Goal: Ask a question: Seek information or help from site administrators or community

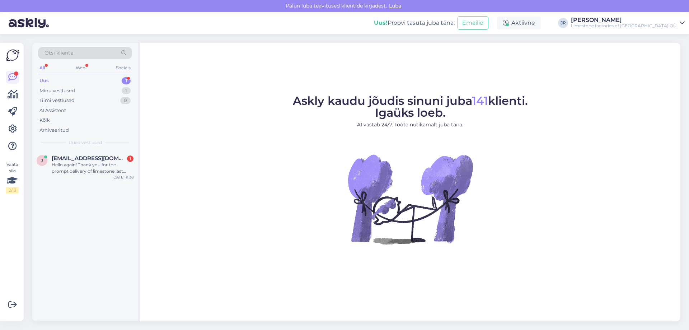
click at [51, 81] on div "Uus 1" at bounding box center [85, 81] width 94 height 10
click at [79, 162] on div "Hello again! Thank you for the prompt delivery of limestone last time I ordered…" at bounding box center [93, 167] width 82 height 13
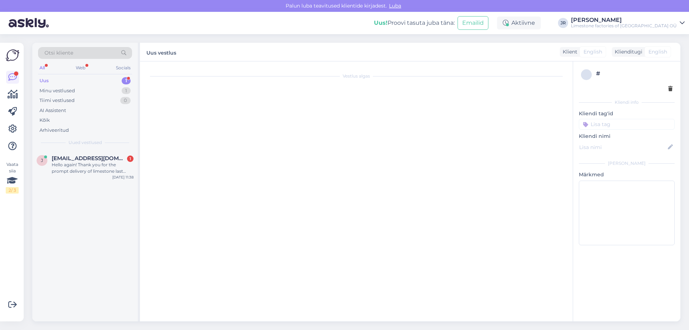
scroll to position [1217, 0]
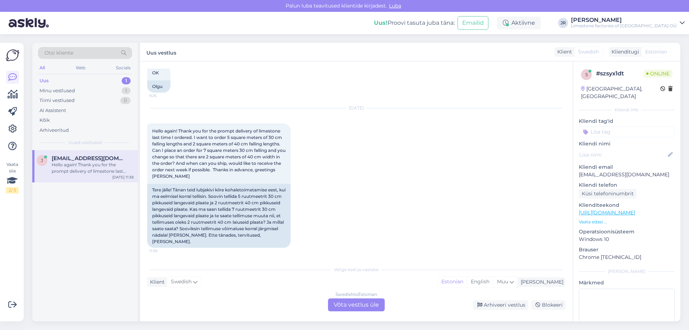
click at [348, 302] on div "Swedish to Estonian Võta vestlus üle" at bounding box center [356, 304] width 57 height 13
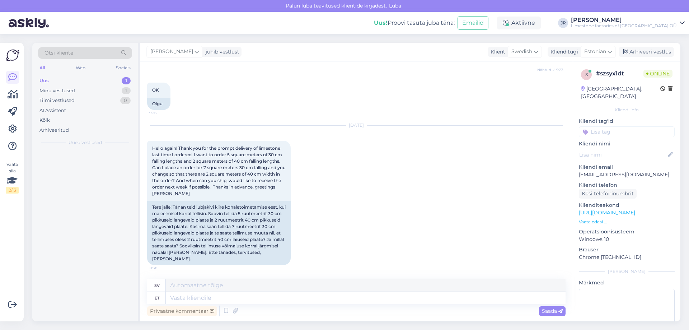
scroll to position [1199, 0]
click at [223, 301] on textarea at bounding box center [366, 298] width 400 height 12
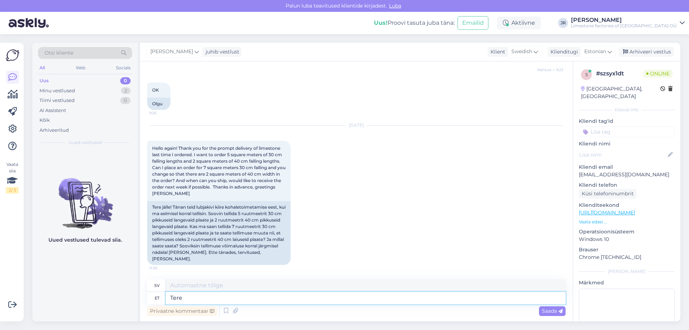
type textarea "Tere."
type textarea "Hej."
type textarea "Tere."
click at [553, 308] on span "Saada" at bounding box center [552, 310] width 21 height 6
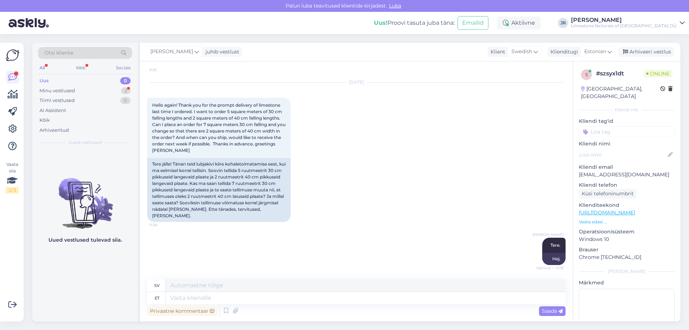
scroll to position [1286, 0]
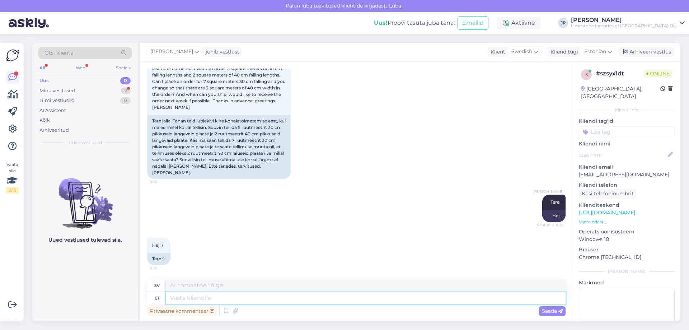
click at [215, 298] on textarea at bounding box center [366, 298] width 400 height 12
type textarea "yes, i"
type textarea "ja,"
type textarea "y"
type textarea "nii o"
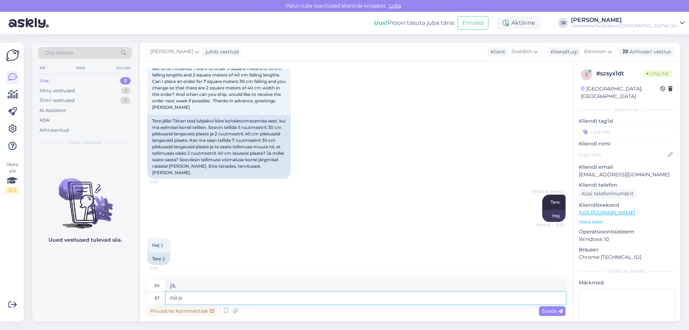
type textarea "så"
type textarea "nii on v"
type textarea "det stämmer"
type textarea "nii on võimalik t"
type textarea "det är möjligt"
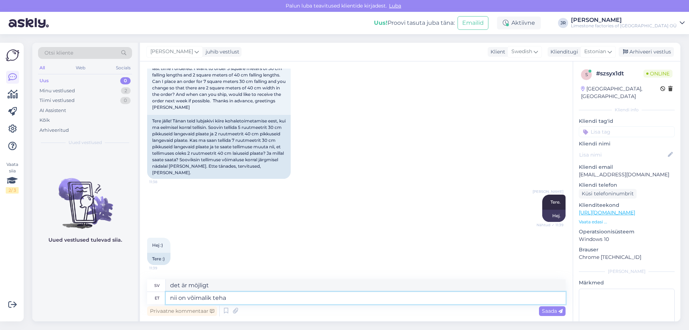
type textarea "nii on võimalik teha k"
type textarea "det är möjligt att göra det"
type textarea "nii on võimalik [PERSON_NAME]."
type textarea "Det är möjligt att göra det."
type textarea "nii on võimalik [PERSON_NAME]. pane"
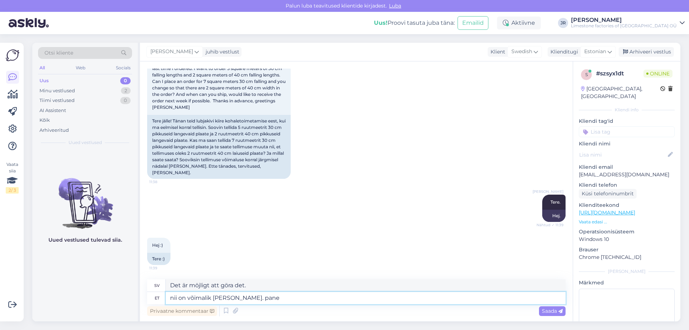
type textarea "det är möjligt att göra det. lägg"
type textarea "nii on võimalik [PERSON_NAME]."
type textarea "Det är möjligt att göra det."
type textarea "nii on võimalik [PERSON_NAME]. [PERSON_NAME]"
type textarea "det är möjligt att göra det. lägg till"
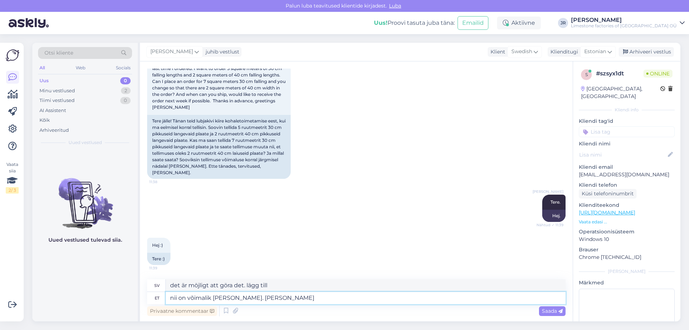
type textarea "nii on võimalik [PERSON_NAME]. [PERSON_NAME]"
type textarea "det är möjligt att göra det. lägg till detta"
type textarea "nii on võimalik [PERSON_NAME]. [PERSON_NAME] 2m2 j"
type textarea "Det är möjligt att göra det. Lägg till dessa 2m2"
type textarea "nii on võimalik [PERSON_NAME]. [PERSON_NAME] 2m2 jutt l"
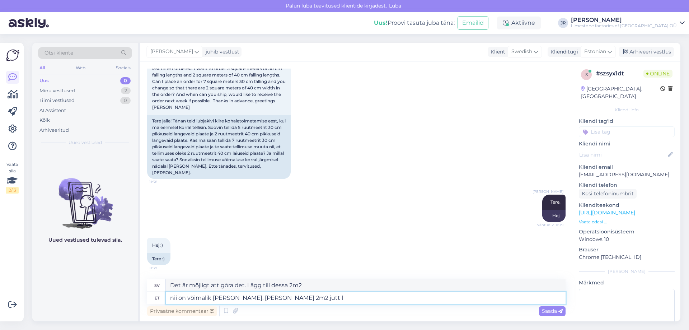
type textarea "Det är möjligt att göra det. Lägg till den här 2m2-grejen"
type textarea "nii on võimalik [PERSON_NAME]. [PERSON_NAME] 2m2 jutt lihtsalt"
type textarea "Det är möjligt att göra det. Lägg bara till den här 2m2-grejen"
type textarea "nii on võimalik [PERSON_NAME]. [PERSON_NAME] 2m2 jutt lihtsalt märkete"
type textarea "Det är möjligt att göra det. Lägg bara till den här 2m2-grejen i anteckningarna."
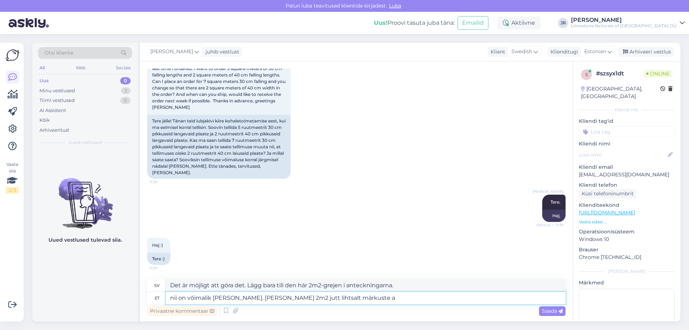
type textarea "nii on võimalik [PERSON_NAME]. [PERSON_NAME] 2m2 jutt lihtsalt märkuste al"
type textarea "Det är möjligt att göra det. Lägg bara till den här 2m2-grejen i kommentarerna."
type textarea "nii on võimalik [PERSON_NAME]. [PERSON_NAME] 2m2 jutt lihtsalt märkuste alla ju…"
type textarea "Det går att göra det. Lägg bara till 2m2-grejen i kommentarerna."
type textarea "nii on võimalik [PERSON_NAME]. [PERSON_NAME] 2m2 jutt lihtsalt märkuste alla ju…"
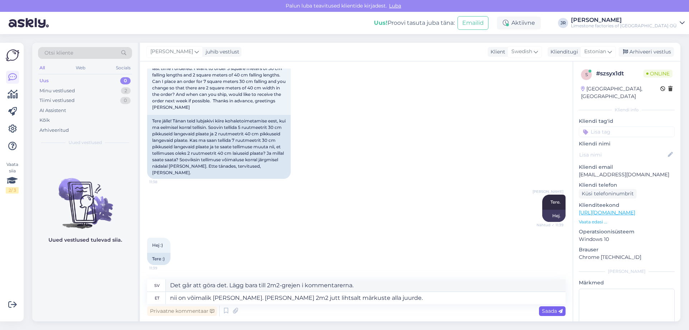
click at [552, 309] on span "Saada" at bounding box center [552, 310] width 21 height 6
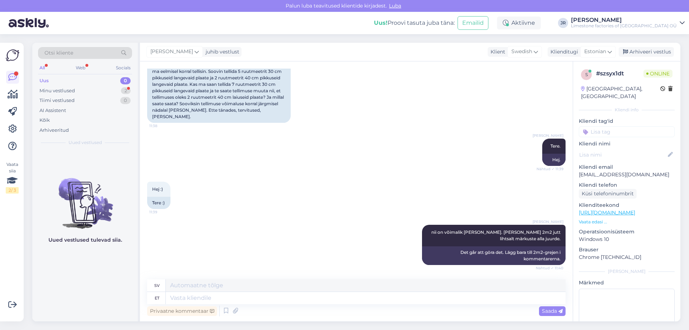
scroll to position [1385, 0]
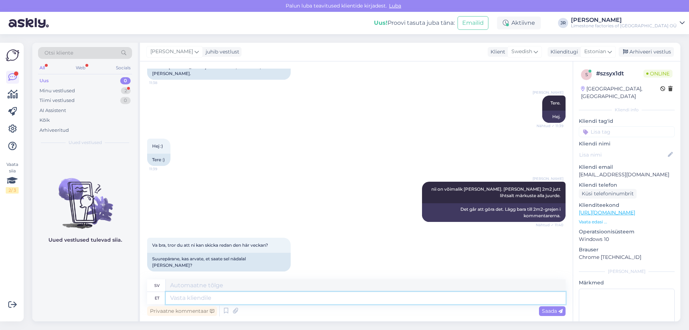
click at [217, 299] on textarea at bounding box center [366, 298] width 400 height 12
type textarea "kohe va"
type textarea "omedelbart"
type textarea "kohe vaatan k"
type textarea "Jag ska titta direkt."
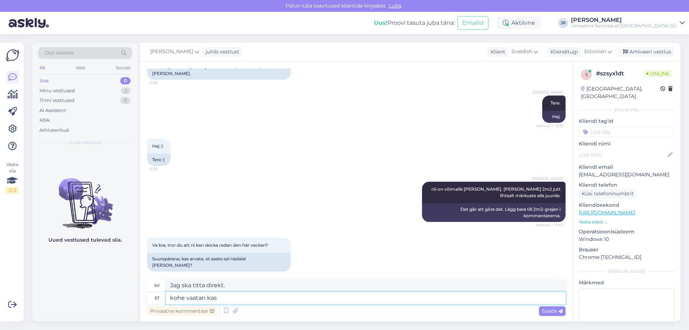
type textarea "kohe vaatan kas 0"
type textarea "Jag [PERSON_NAME] direkt."
type textarea "kohe vaatan kas 400mm"
type textarea "Jag ska titta på 400mm direkt."
type textarea "kohe vaatan kas 400mm l"
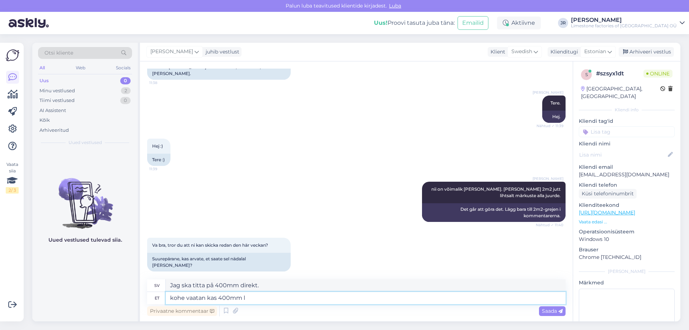
type textarea "Jag tittar på 400 mm just nu."
type textarea "kohe vaatan kas 400mm laia"
type textarea "Jag tittar på 400 mm bredd just nu."
type textarea "kohe vaatan kas 400mm laia plaati"
type textarea "Jag tittar på en 400 mm bred platta just nu."
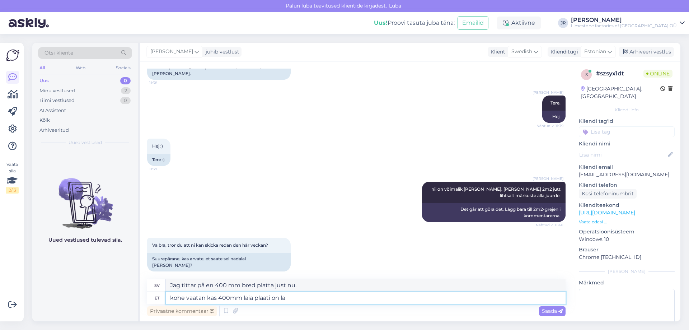
type textarea "kohe vaatan kas 400mm laia plaati on lao"
type textarea "Jag ska kolla om det finns en 400 mm bred platta."
type textarea "kohe vaatan kas 400mm laia plaati on [GEOGRAPHIC_DATA]."
type textarea "Jag ska kolla om den 400 [PERSON_NAME] plattan finns i lager."
type textarea "kohe vaatan kas 400mm laia plaati on [GEOGRAPHIC_DATA]."
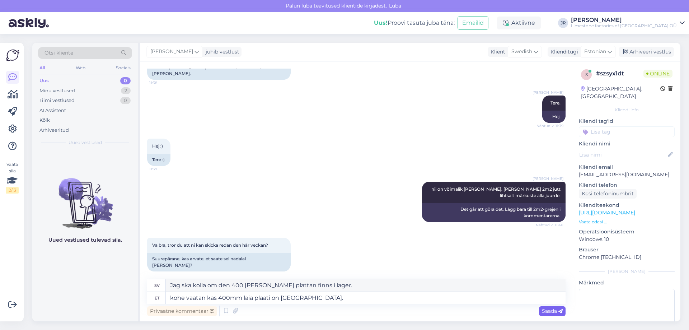
click at [549, 311] on span "Saada" at bounding box center [552, 310] width 21 height 6
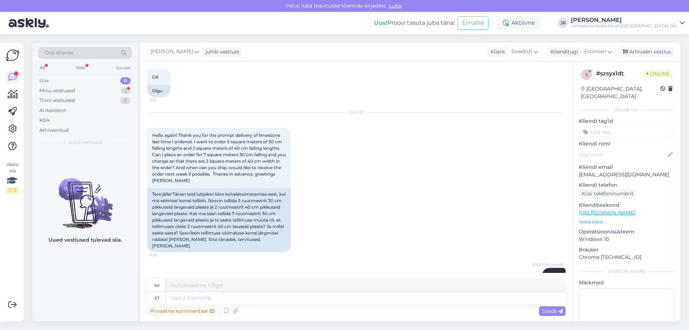
scroll to position [1471, 0]
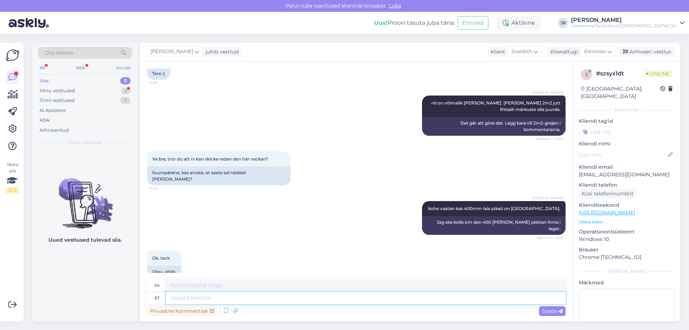
click at [195, 296] on textarea at bounding box center [366, 298] width 400 height 12
type textarea "jah, o"
type textarea "ja,"
type textarea "jah, on o"
type textarea "ja, det finns"
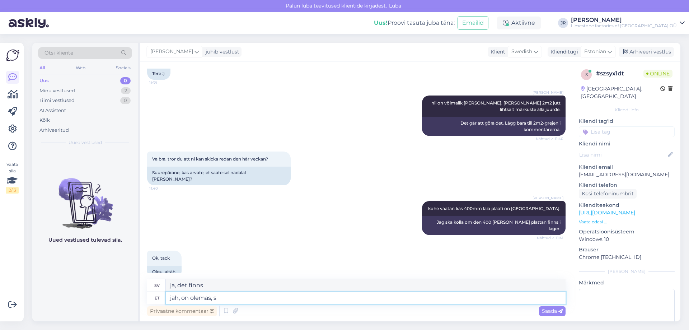
type textarea "jah, on olemas, sa"
type textarea "ja, det finns,"
type textarea "jah, on olemas, saaksime"
type textarea "ja, det finns det, vi skulle kunna"
type textarea "jah, on olemas, saaksime reedel t"
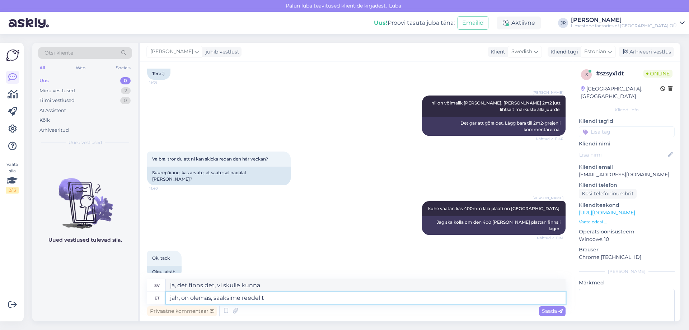
type textarea "Ja, det finns, vi kan få det på fredag"
type textarea "jah, on olemas, saaksime [PERSON_NAME] pa"
type textarea "Ja, det finns det, vi kan åka på fredag"
type textarea "jah, on olemas, saaksime [PERSON_NAME] panna ku"
type textarea "Ja, den är tillgänglig, vi kan skicka den på fredag"
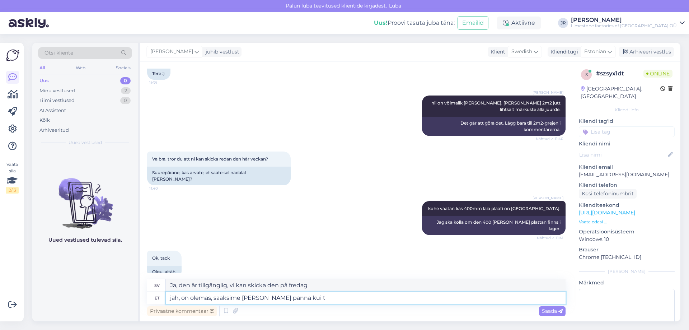
type textarea "jah, on olemas, saaksime [PERSON_NAME] panna kui tä"
type textarea "Ja, den är tillgänglig, vi kan skicka den på fredag ​​om"
type textarea "jah, on olemas, saaksime [PERSON_NAME] panna [PERSON_NAME] te"
type textarea "Ja, den är tillgänglig, vi kan skicka den på fredag ​​om inte idag"
type textarea "jah, on olemas, saaksime [PERSON_NAME] panna [PERSON_NAME] tellimuse t"
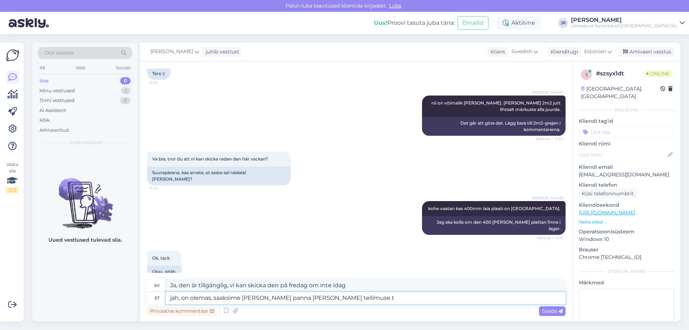
type textarea "Ja, den är tillgänglig, vi kan skicka den på fredag ​​om du beställer idag"
type textarea "jah, on olemas, saaksime [PERSON_NAME] panna [PERSON_NAME] tellimuse [PERSON_NA…"
type textarea "Ja, det är tillgängligt, vi kan skicka det på fredag ​​om du gör din beställnin…"
type textarea "jah, on olemas, saaksime [PERSON_NAME] panna [PERSON_NAME] tellimuse [PERSON_NA…"
click at [544, 309] on span "Saada" at bounding box center [552, 310] width 21 height 6
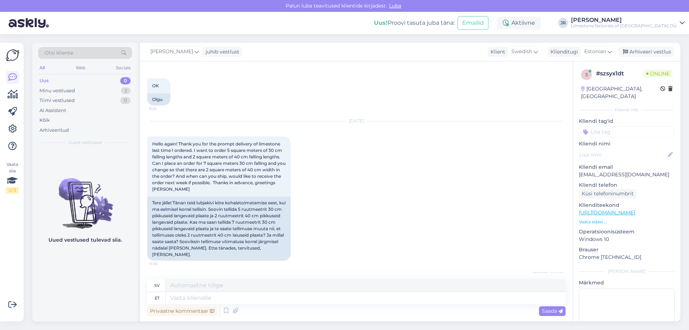
scroll to position [1576, 0]
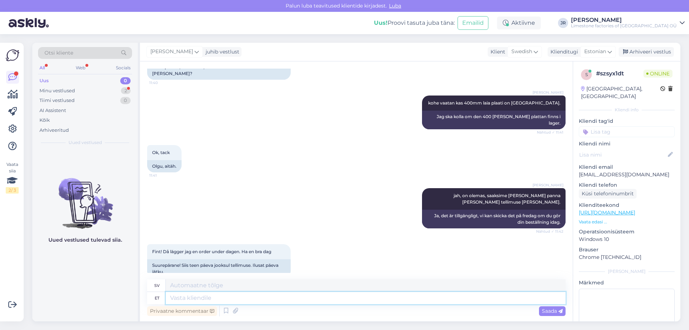
click at [190, 300] on textarea at bounding box center [366, 298] width 400 height 12
type textarea "tänud"
type textarea "tack"
type textarea "tänud"
drag, startPoint x: 568, startPoint y: 310, endPoint x: 552, endPoint y: 311, distance: 15.8
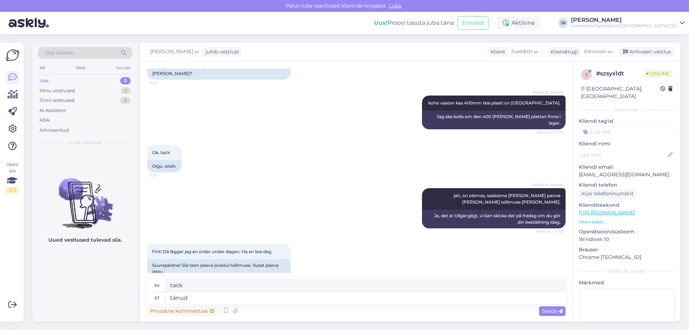
click at [568, 310] on div "Vestlus algas [DATE] Hi there, 8:55 Tere, [PERSON_NAME] Tere Nähtud ✓ 8:56 Hej …" at bounding box center [356, 191] width 433 height 260
click at [551, 311] on span "Saada" at bounding box center [552, 310] width 21 height 6
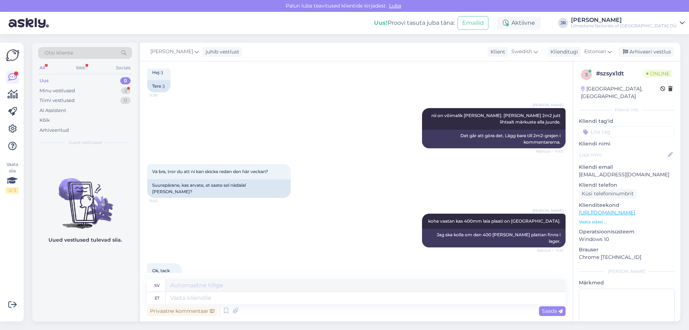
scroll to position [1669, 0]
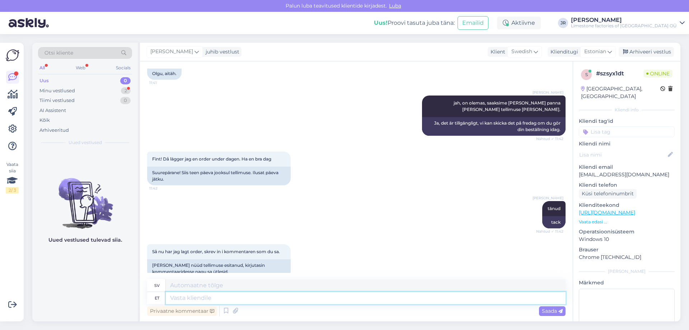
click at [241, 301] on textarea at bounding box center [366, 298] width 400 height 12
type textarea "korras. t"
type textarea "okej."
type textarea "korras. tellimus k"
type textarea "okej. beställ"
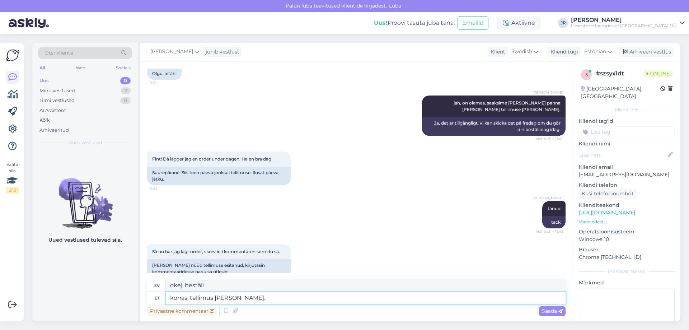
type textarea "korras. tellimus [PERSON_NAME]. k"
type textarea "OK. Beställning mottagen."
type textarea "korras. tellimus [PERSON_NAME]. kas"
type textarea "okej. beställning mottagen. är den det?"
type textarea "korras. tellimus [PERSON_NAME]. kas esimesest pa"
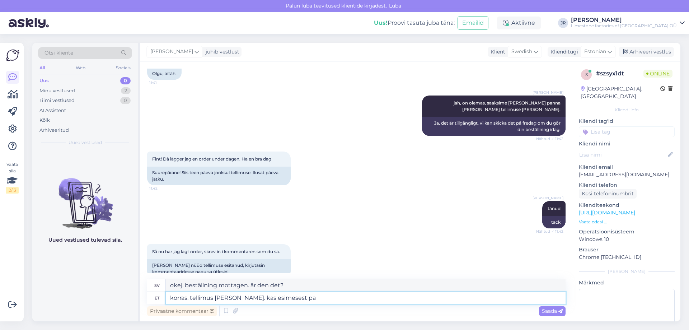
type textarea "okej. beställning mottagen. antingen [PERSON_NAME] första"
type textarea "korras. tellimus [PERSON_NAME]. kas esimesest paigaldusest on"
type textarea "okej. beställningen är i handen. antingen [PERSON_NAME] första installationen"
type textarea "korras. tellimus [PERSON_NAME]. kas esimesest paigaldusest on pi"
type textarea "Okej. Beställning mottagen. [DEMOGRAPHIC_DATA] det någon information [PERSON_NA…"
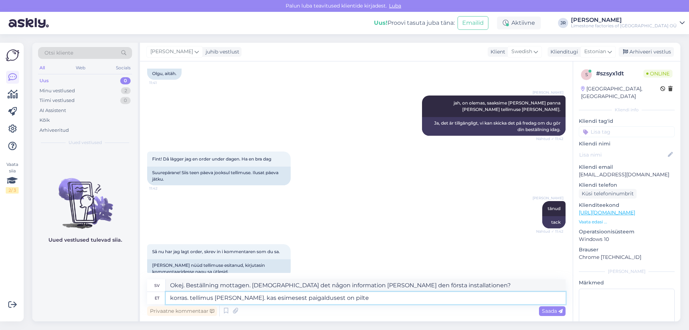
type textarea "korras. tellimus [PERSON_NAME]. kas esimesest paigaldusest on pilte"
type textarea "Ok. Beställningen är mottagen. Finns det några bilder på den första installatio…"
type textarea "korras. tellimus [PERSON_NAME]. kas esimesest paigaldu"
type textarea "Okej. Beställning mottagen. [DEMOGRAPHIC_DATA] det någon information [PERSON_NA…"
type textarea "korras. tellimus [PERSON_NAME]. kas esimesest paiga"
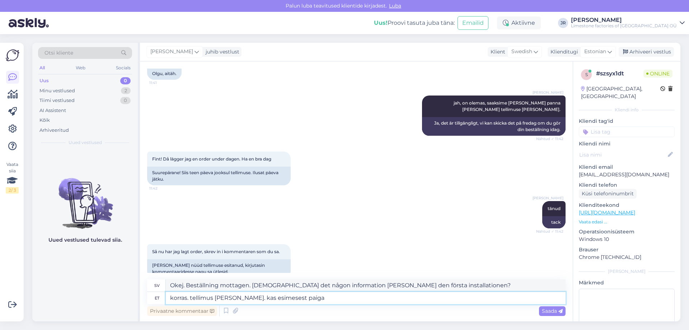
type textarea "okej. beställningen är i handen. antingen [PERSON_NAME] första installationen"
type textarea "korras. tellimus [PERSON_NAME]. kas esimeses"
type textarea "okej. beställning mottagen. antingen [PERSON_NAME] första"
type textarea "korras. tellimus [PERSON_NAME]. kas m"
type textarea "okej. beställning mottagen. är det?"
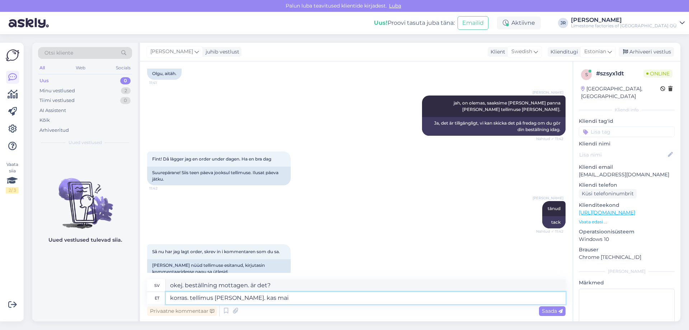
type textarea "korras. tellimus [PERSON_NAME]. kas mai k"
type textarea "okej. beställning mottagen. är det maj"
type textarea "korras. tellimus [PERSON_NAME]. kas [PERSON_NAME] sa"
type textarea "Okej. Beställningen är mottagen. Kommer det i maj?"
type textarea "korras. tellimus [PERSON_NAME]. kas [PERSON_NAME] saadetud k"
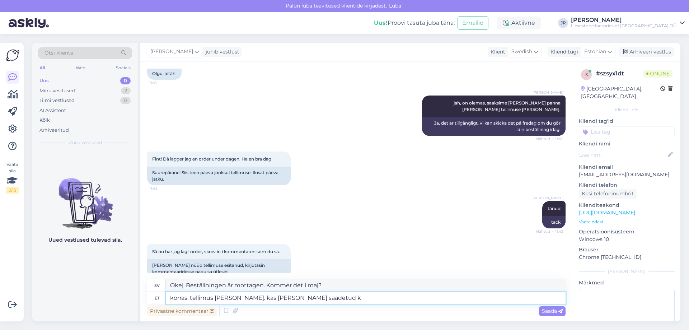
type textarea "Ok. Beställningen är mottagen. [PERSON_NAME] den att skickas i maj?"
type textarea "korras. tellimus [PERSON_NAME]. kas [PERSON_NAME] saadetud kividest on"
type textarea "Okej. Beställningen är mottagen. Kommer stenarna att skickas i maj?"
type textarea "korras. tellimus [PERSON_NAME]. kas [PERSON_NAME] saadetud kividest on j"
type textarea "okej. beställning mottagen. skickades stenarna i maj"
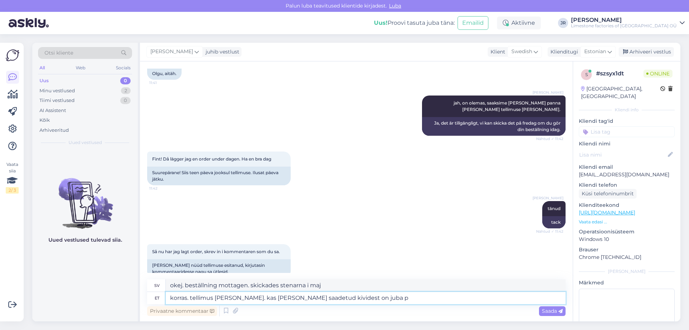
type textarea "korras. tellimus [PERSON_NAME]. kas [PERSON_NAME] saadetud kividest on juba pi"
type textarea "Okej. Beställningen är mottagen. Har stenarna som skickades i maj redan kommit?"
type textarea "korras. tellimus [PERSON_NAME]. kas [PERSON_NAME] saadetud kividest on juba pil…"
type textarea "Ok. Beställningen är mottagen. [PERSON_NAME] det några bilder på stenarna som s…"
type textarea "korras. tellimus [PERSON_NAME]. kas [PERSON_NAME] saadetud kividest on juba pil…"
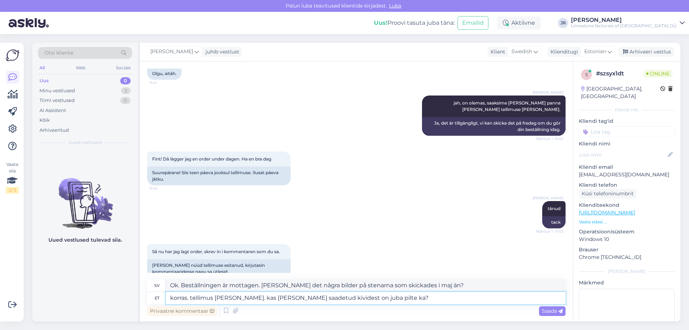
type textarea "OK. Beställningen är mottagen. [PERSON_NAME] det några bilder på stenarna som s…"
type textarea "korras. tellimus [PERSON_NAME]. kas [PERSON_NAME] saadetud kividest on juba pil…"
click at [550, 309] on span "Saada" at bounding box center [552, 310] width 21 height 6
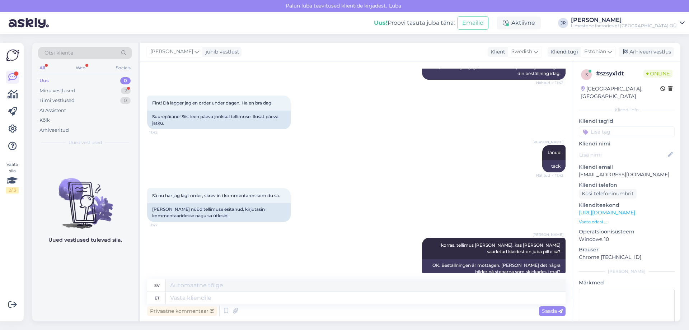
scroll to position [1787, 0]
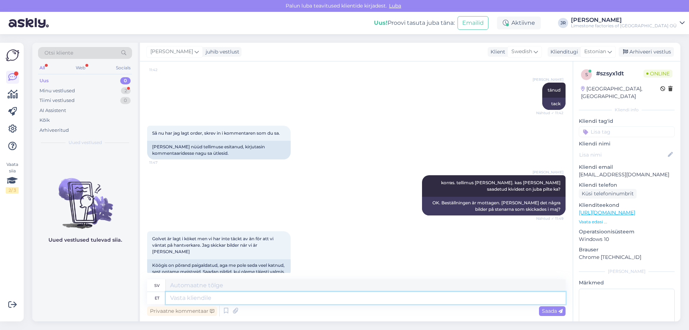
click at [202, 301] on textarea at bounding box center [366, 298] width 400 height 12
type textarea "ok. t"
type textarea "Okej."
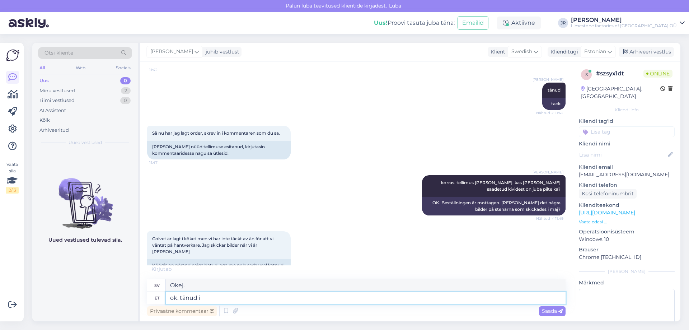
type textarea "ok. tänud in"
type textarea "okej tack"
type textarea "ok. tänud info e"
type textarea "okej. tack för informationen"
type textarea "ok. tänud info eest."
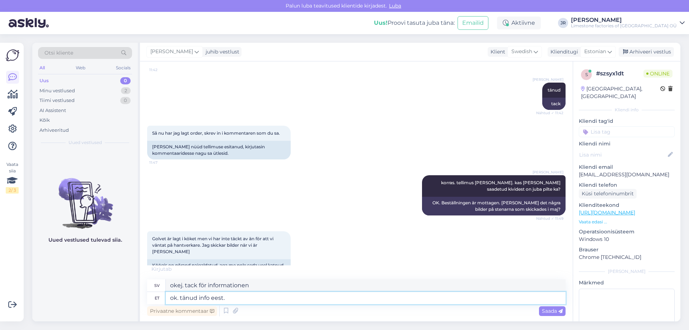
type textarea "Okej. Tack för informationen."
type textarea "ok. tänud info eest."
click at [553, 309] on span "Saada" at bounding box center [552, 310] width 21 height 6
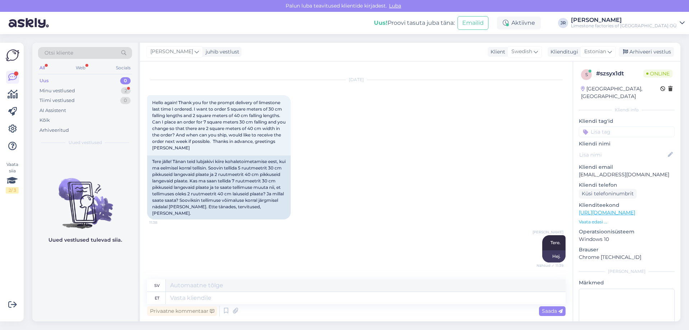
scroll to position [1240, 0]
